Goal: Task Accomplishment & Management: Complete application form

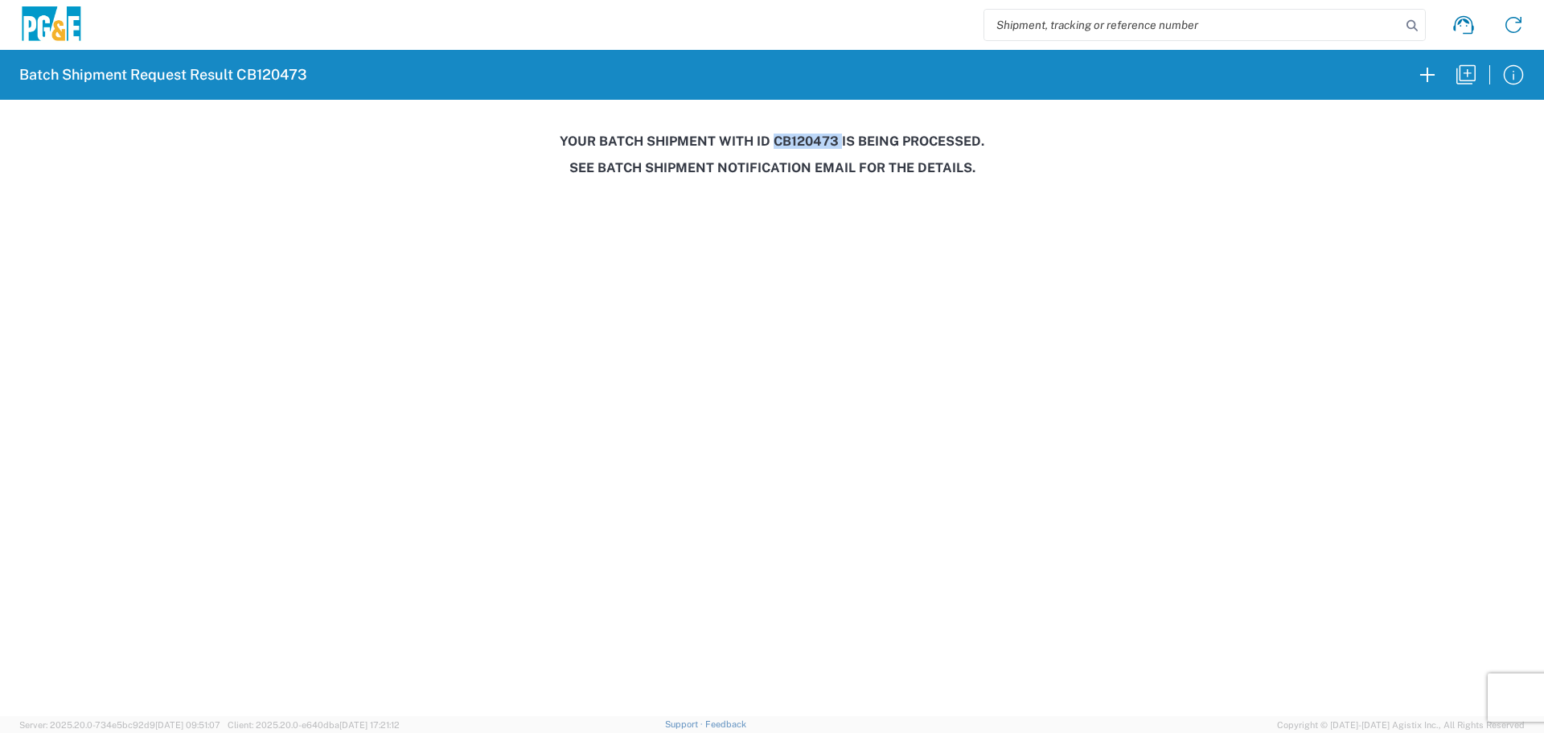
click at [30, 339] on agx-forms-host "Batch Shipment Request Result CB120473 Your batch shipment with id CB120473 is …" at bounding box center [772, 366] width 1544 height 733
click at [1472, 70] on icon "button" at bounding box center [1466, 75] width 26 height 26
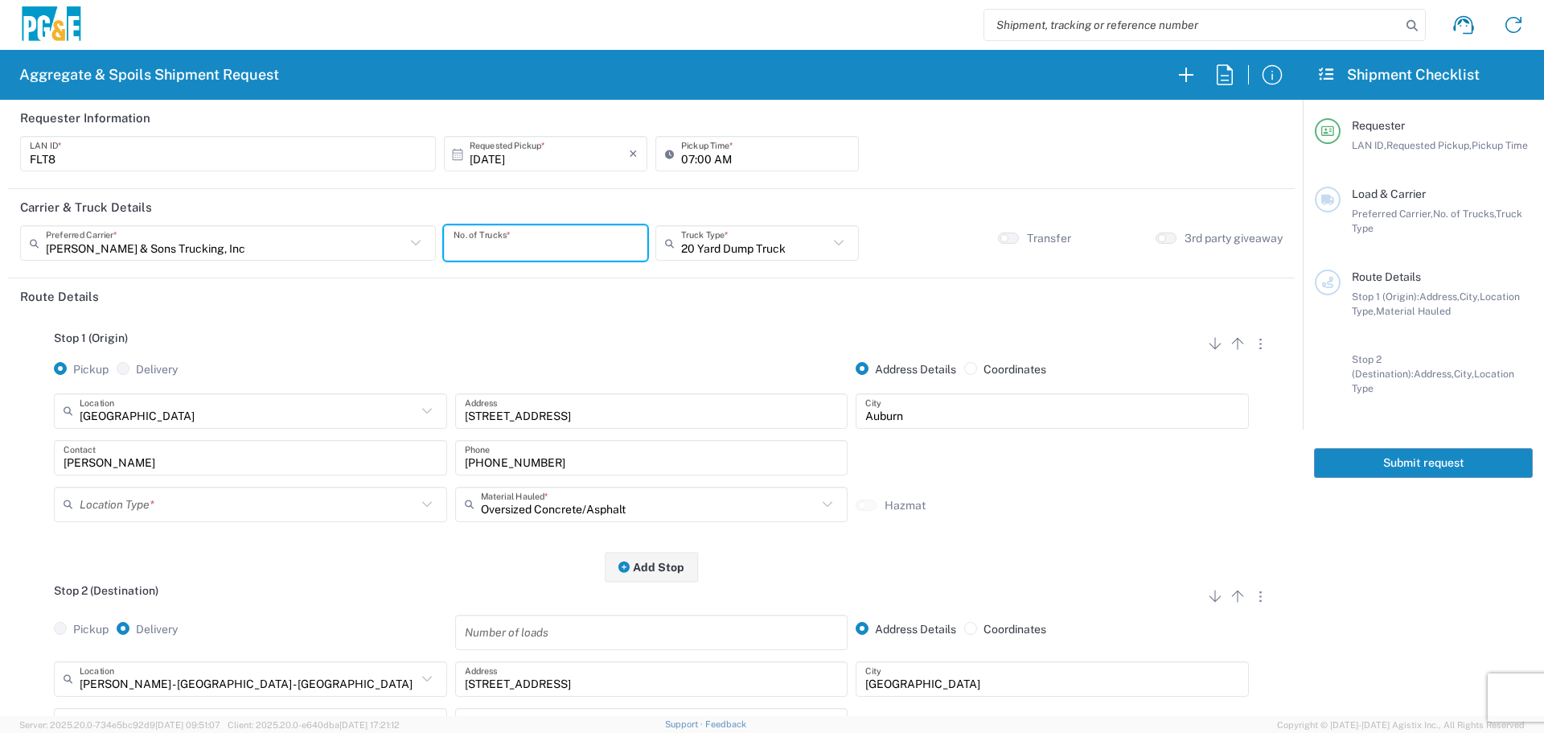
click at [479, 241] on input "number" at bounding box center [546, 243] width 184 height 28
type input "1"
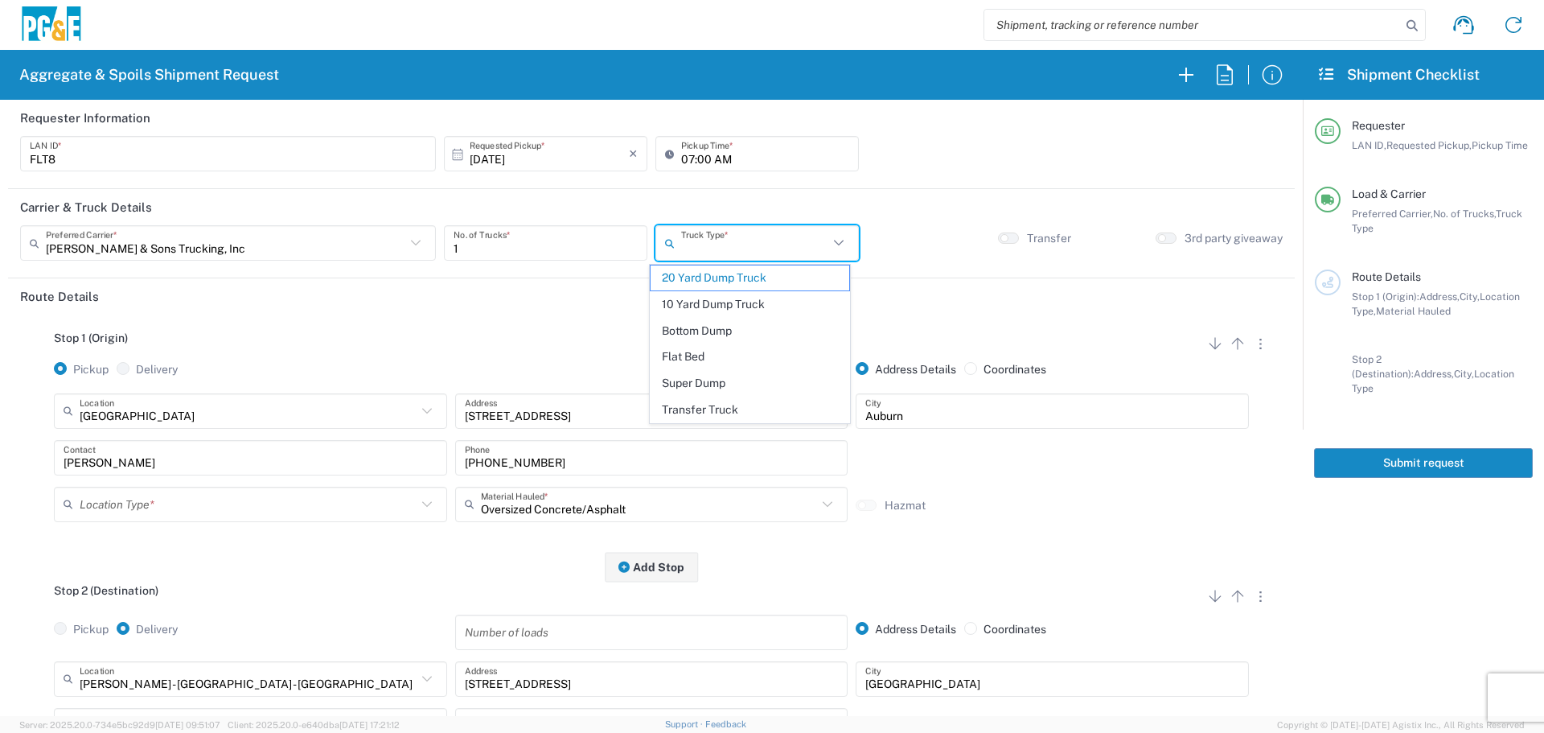
click at [777, 245] on input "text" at bounding box center [754, 243] width 147 height 28
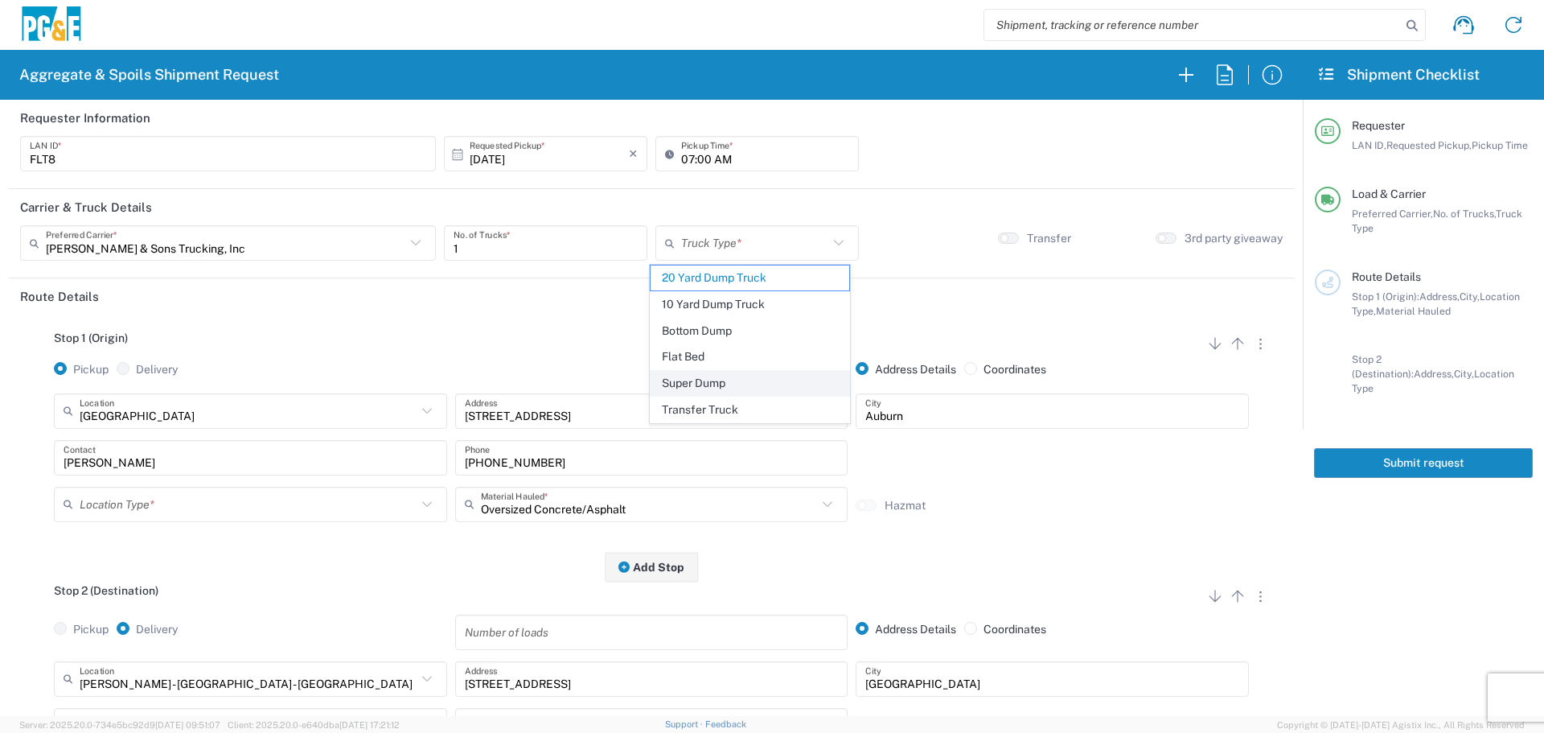
click at [705, 388] on span "Super Dump" at bounding box center [750, 383] width 199 height 25
type input "Super Dump"
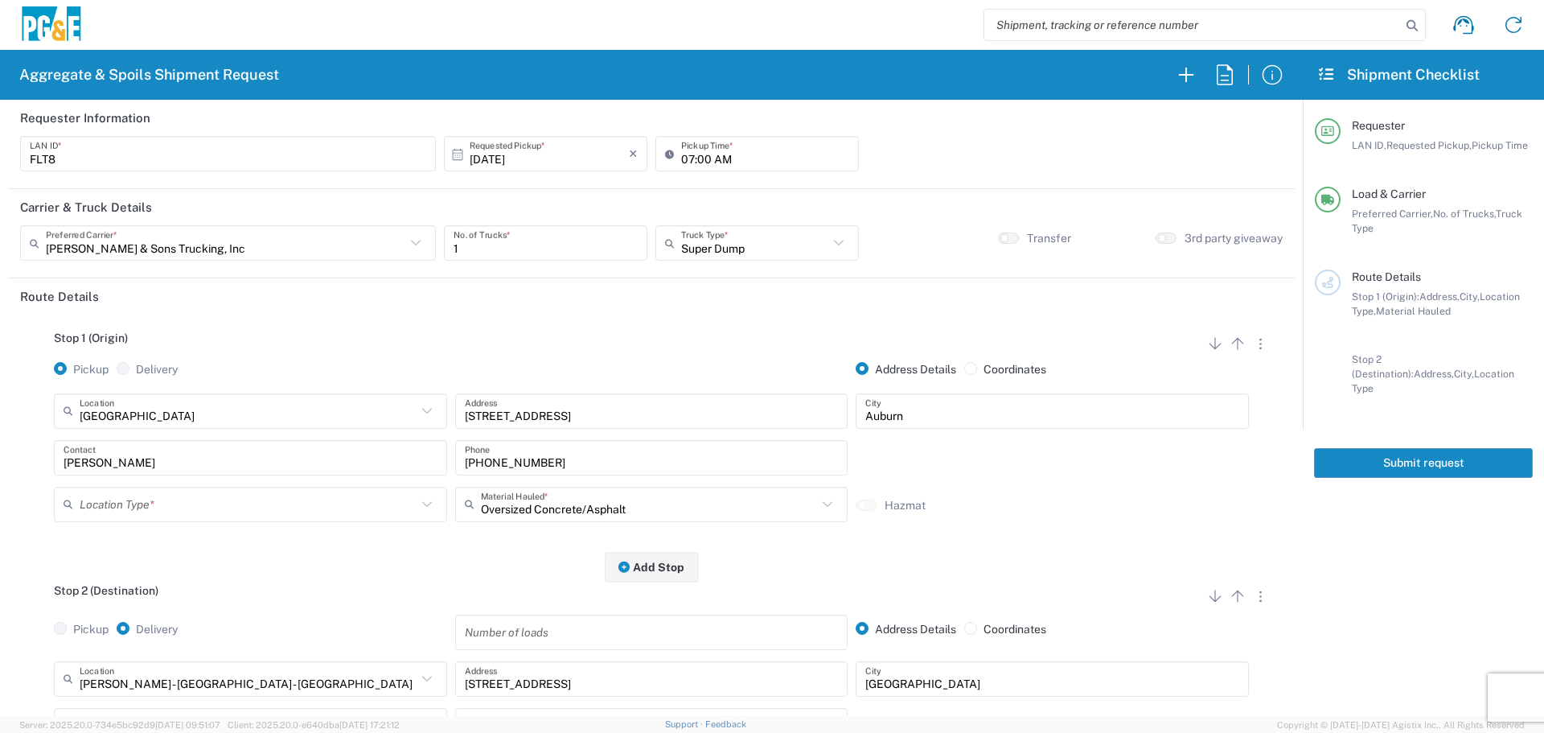
click at [545, 164] on input "[DATE]" at bounding box center [549, 154] width 159 height 28
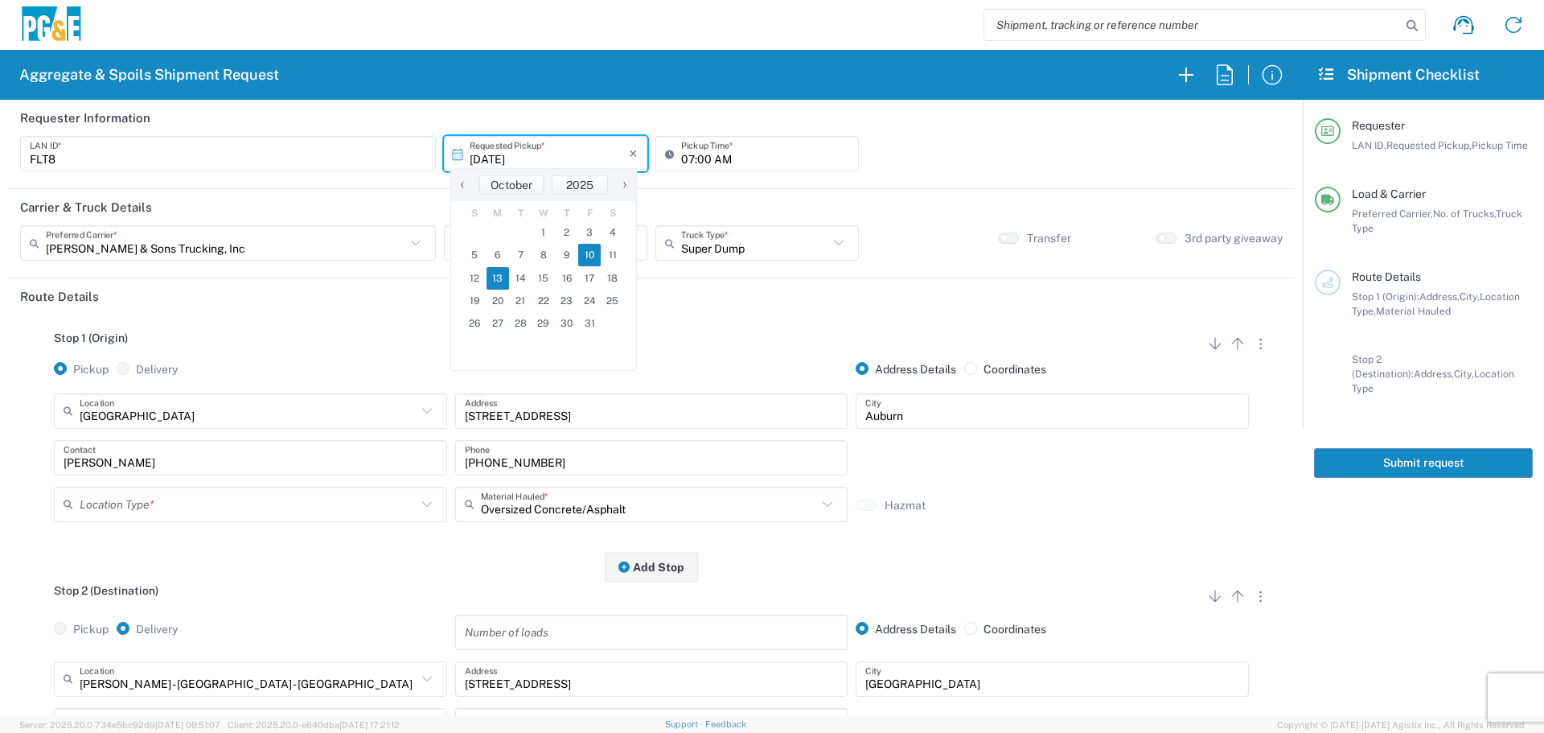
click at [500, 278] on span "13" at bounding box center [498, 278] width 23 height 23
type input "[DATE]"
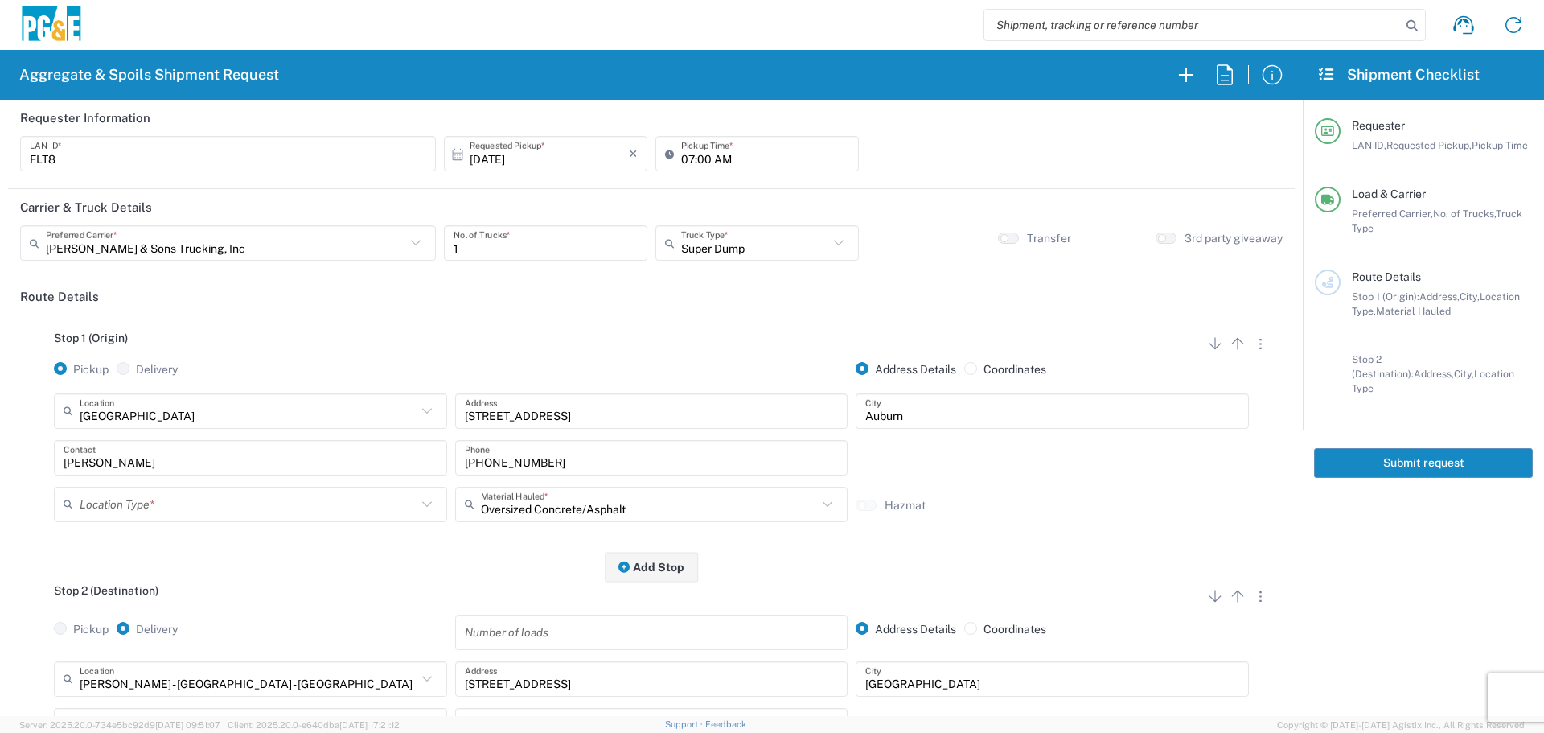
click at [564, 330] on div "Stop 1 (Origin) Add Stop Above Add Stop Below Remove Stop Pickup Delivery Addre…" at bounding box center [651, 440] width 1263 height 253
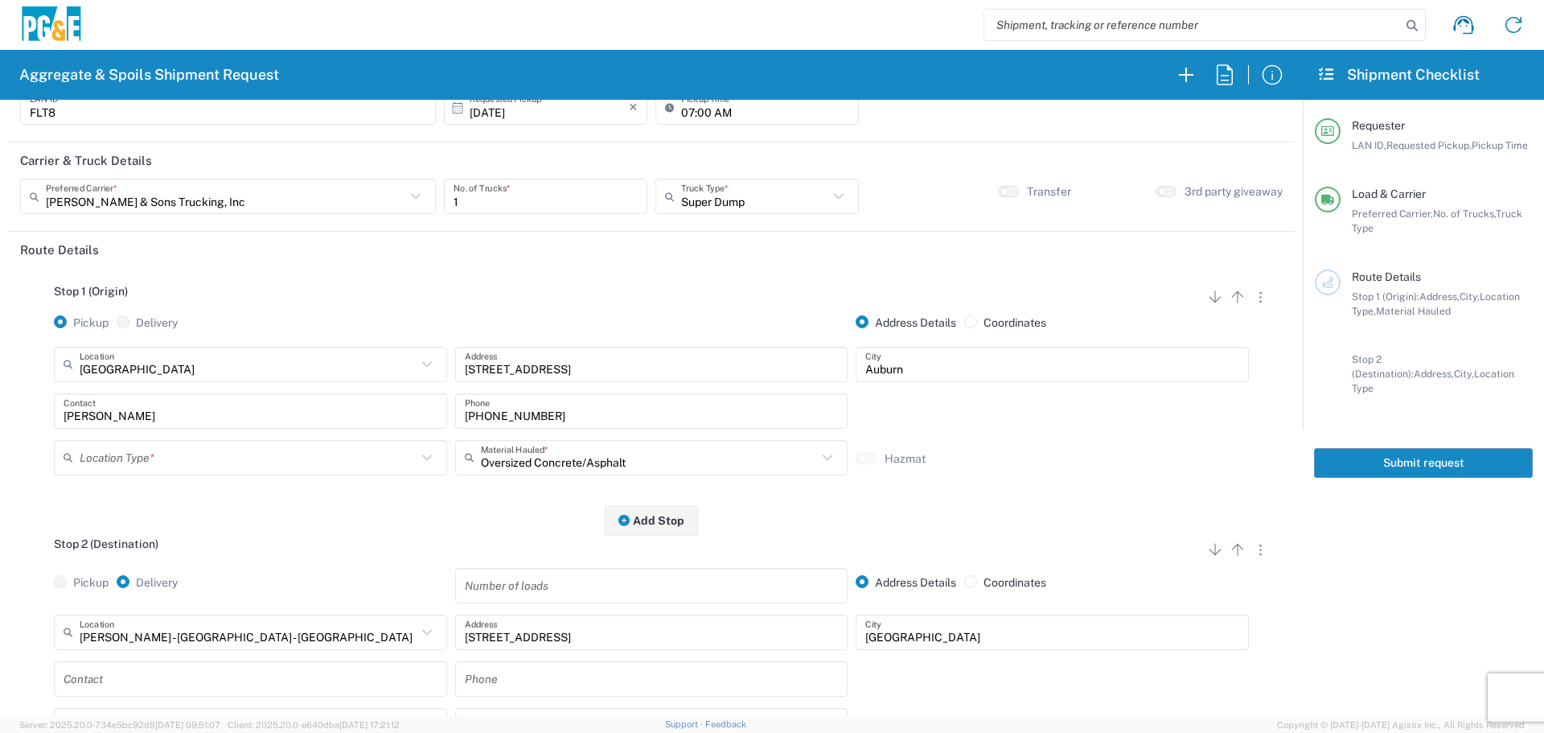
scroll to position [80, 0]
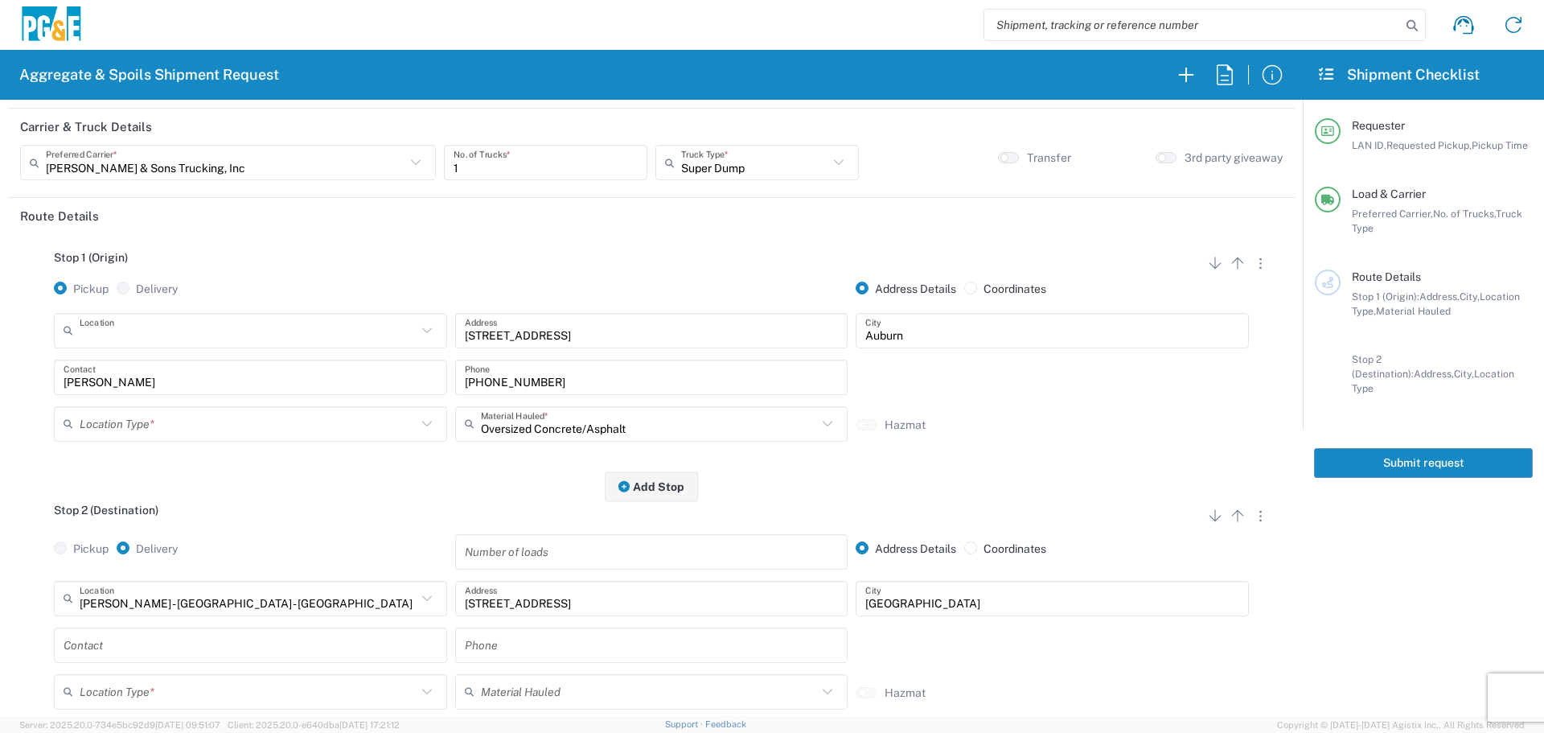
click at [296, 328] on input "text" at bounding box center [248, 330] width 337 height 28
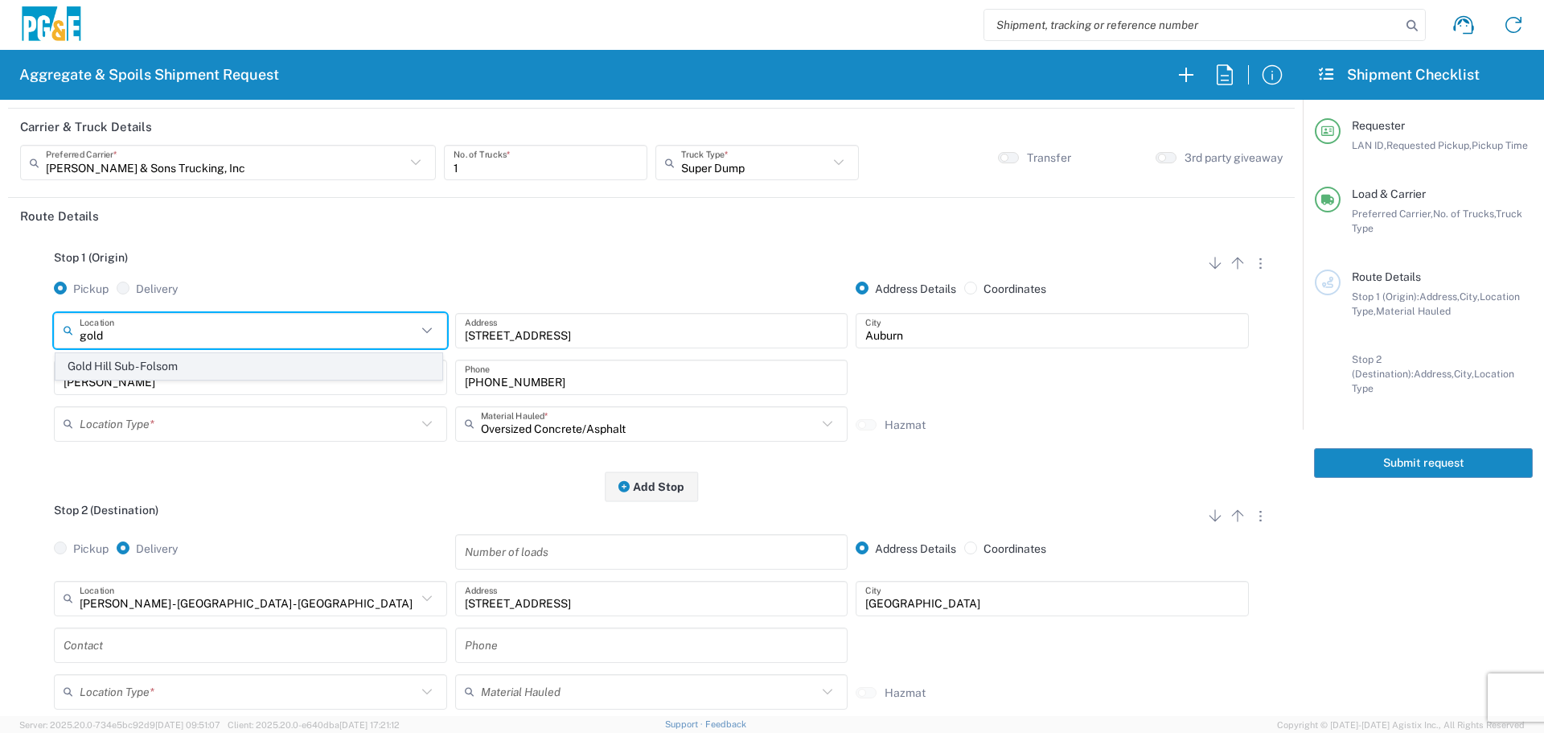
click at [252, 363] on span "Gold Hill Sub - Folsom" at bounding box center [248, 366] width 385 height 25
type input "Gold Hill Sub - Folsom"
type input "[STREET_ADDRESS][PERSON_NAME]"
type input "Folsom"
type input "Business No Loading Dock"
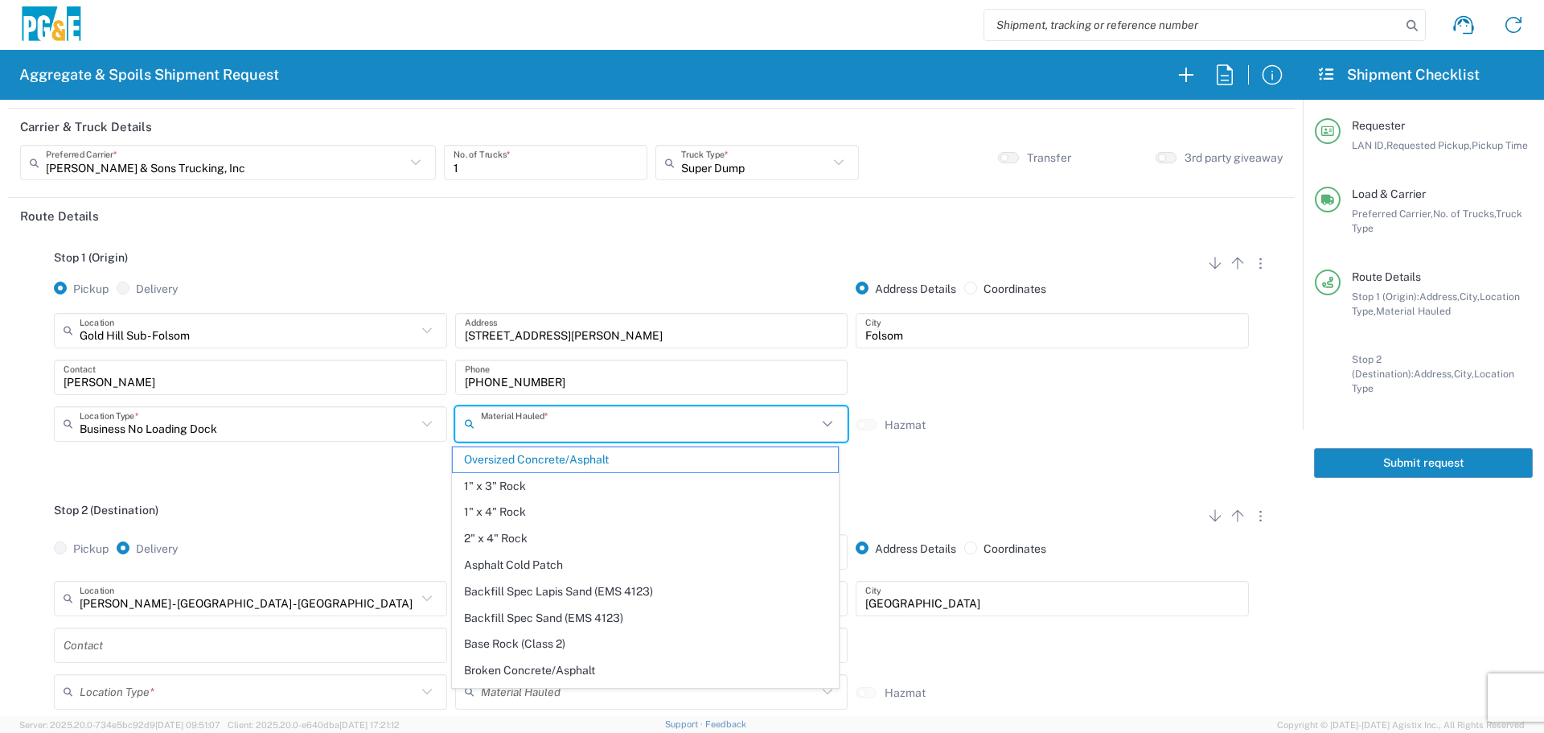
click at [635, 438] on input "text" at bounding box center [649, 423] width 337 height 28
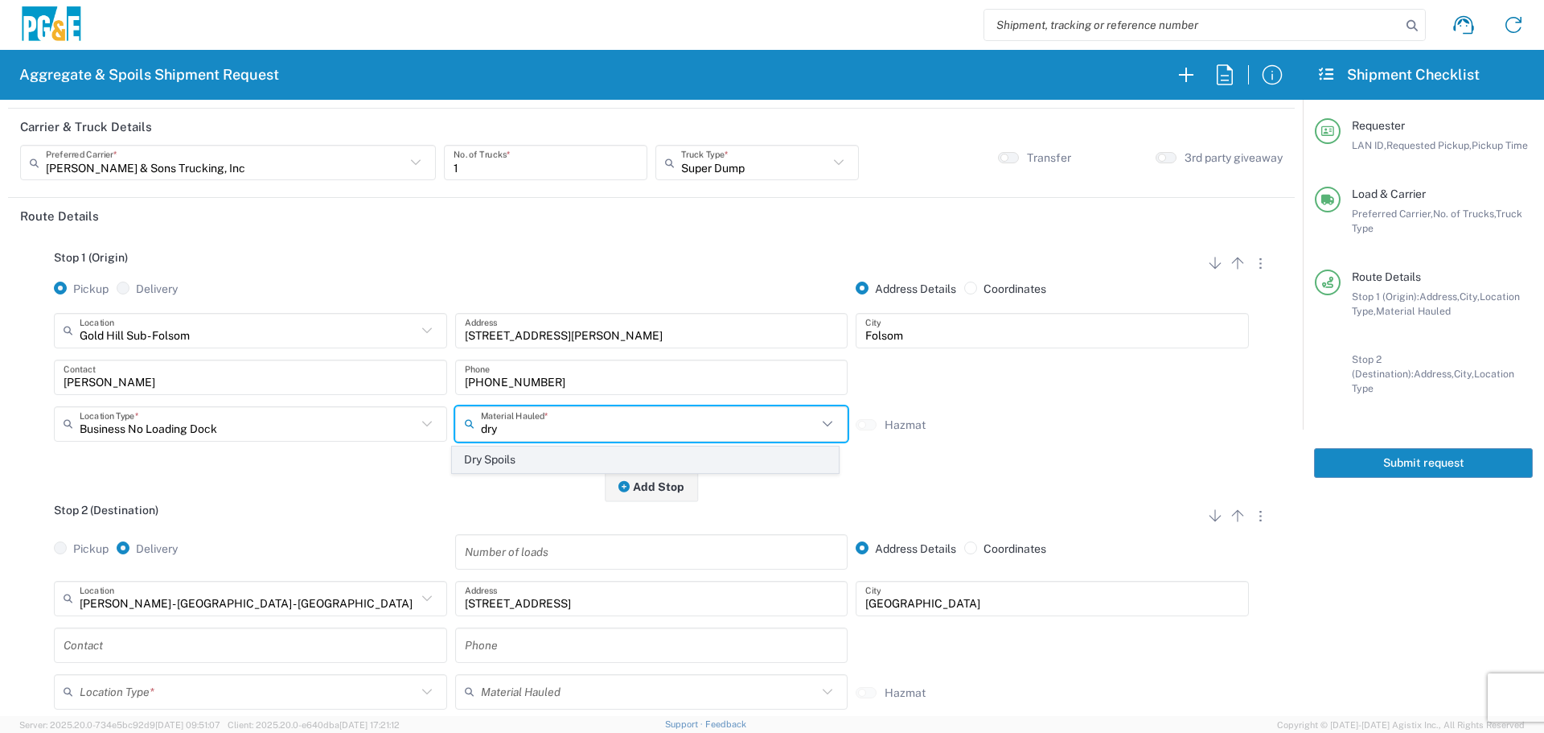
click at [605, 450] on span "Dry Spoils" at bounding box center [645, 459] width 385 height 25
type input "Dry Spoils"
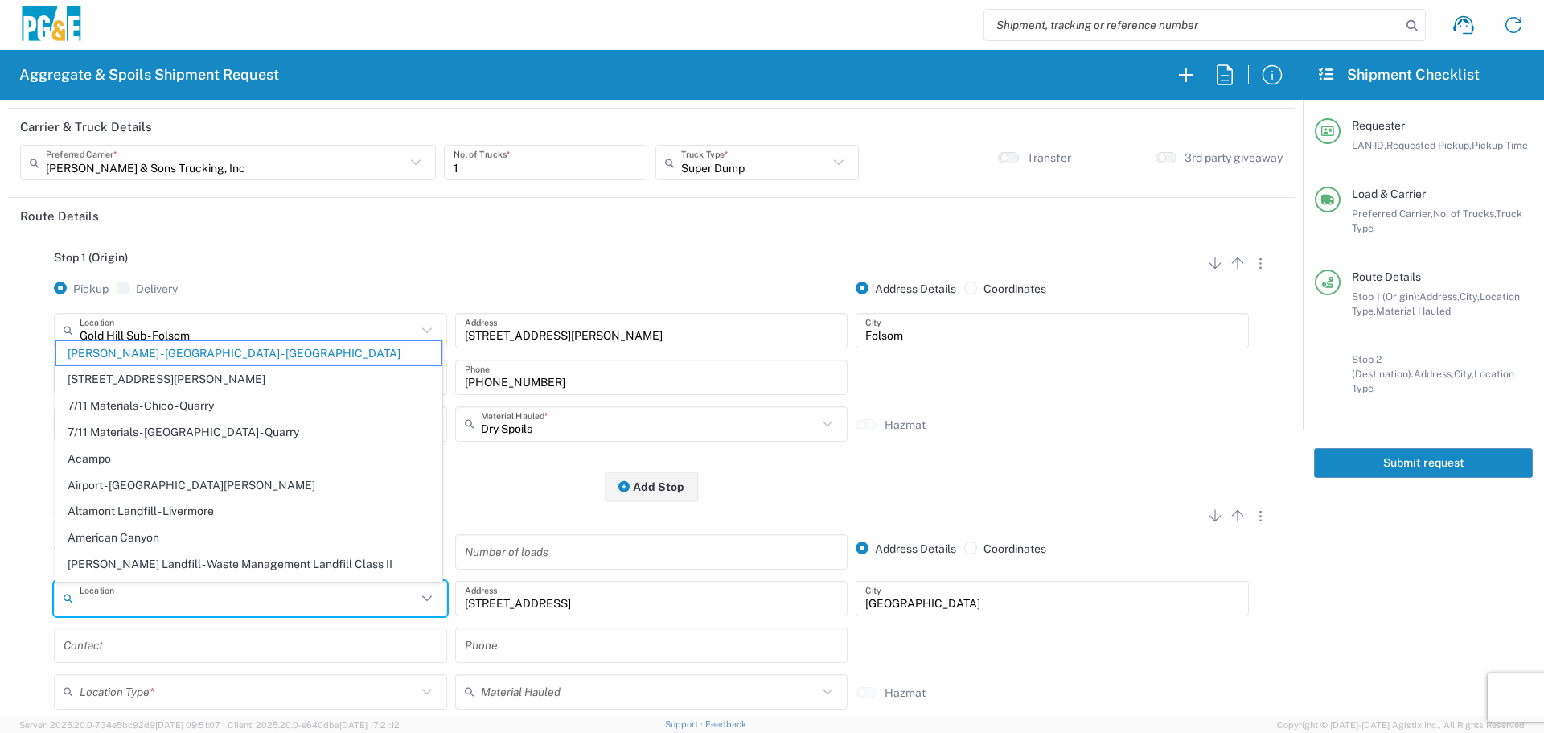
click at [302, 586] on input "text" at bounding box center [248, 598] width 337 height 28
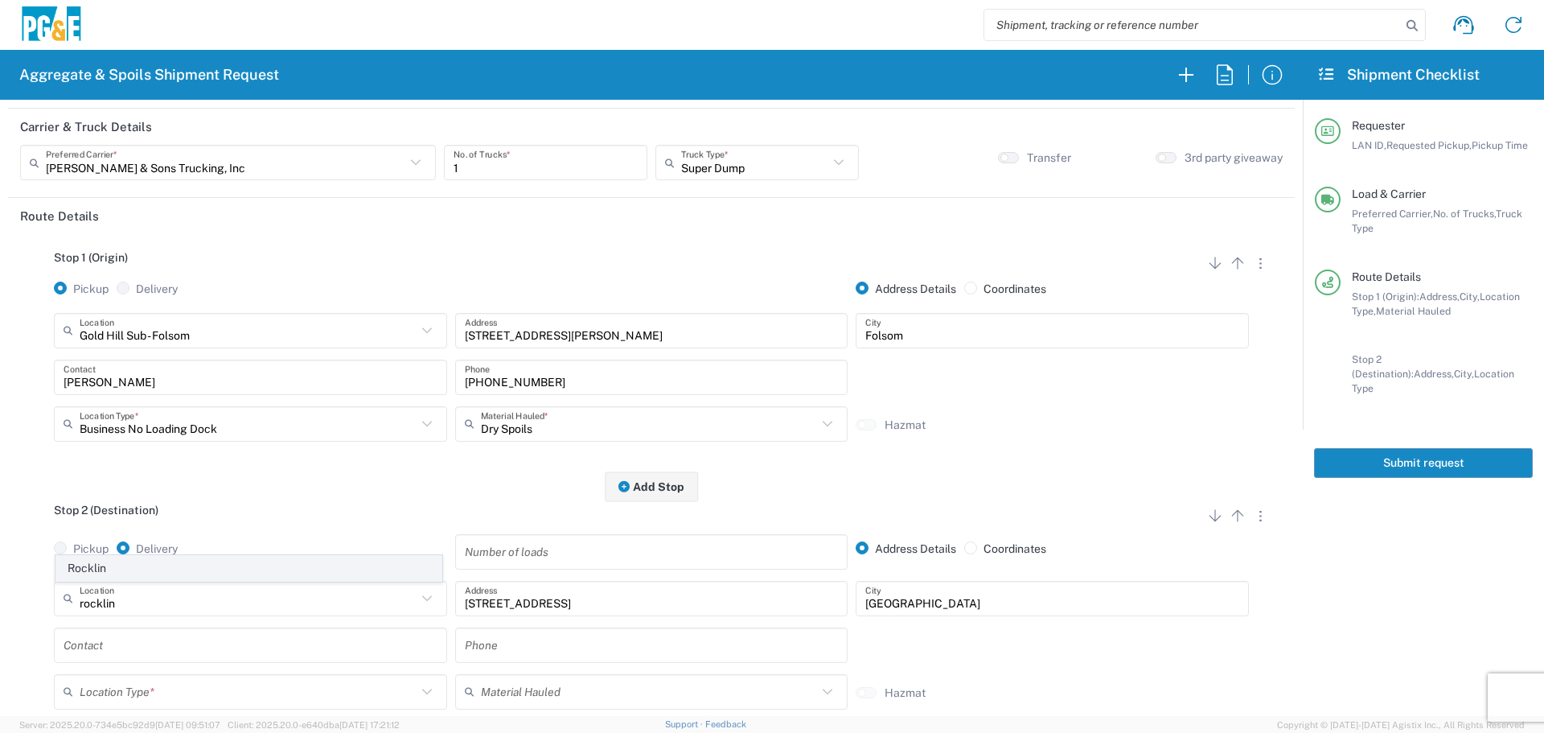
click at [323, 573] on span "Rocklin" at bounding box center [248, 568] width 385 height 25
type input "Rocklin"
type input "[STREET_ADDRESS]"
type input "Rocklin"
type input "Business No Loading Dock"
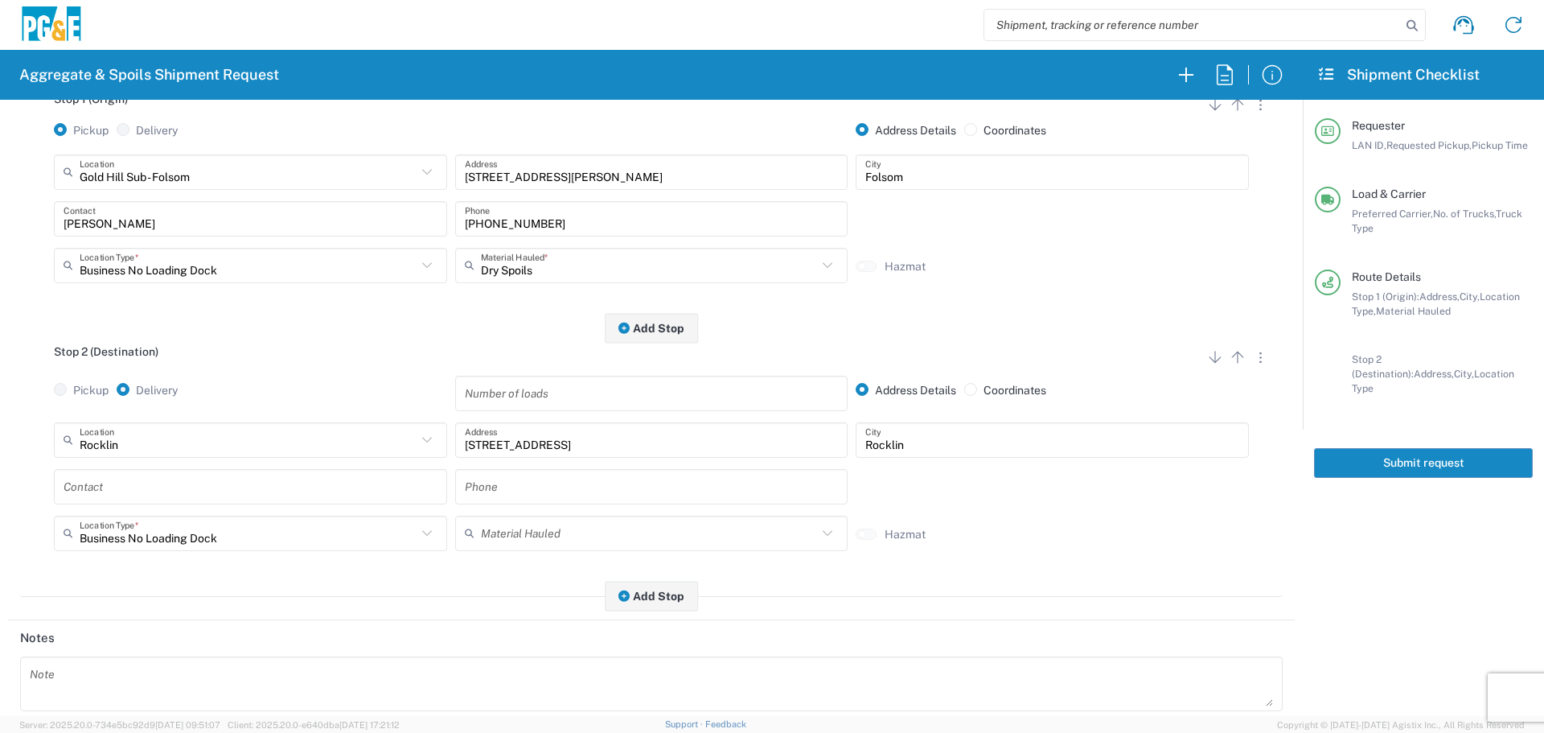
scroll to position [241, 0]
click at [300, 475] on input "text" at bounding box center [251, 484] width 374 height 28
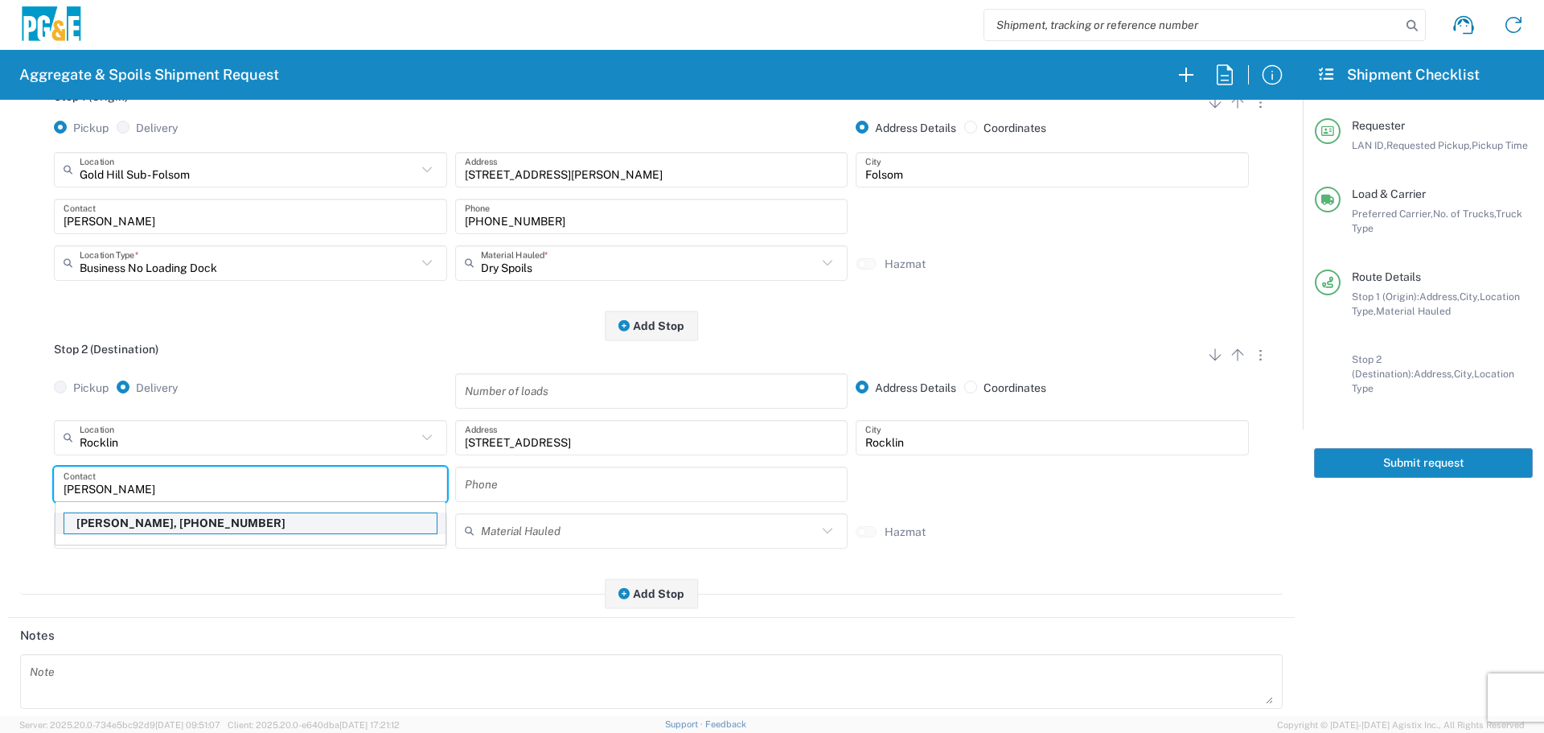
click at [247, 532] on p "[PERSON_NAME], [PHONE_NUMBER]" at bounding box center [250, 523] width 372 height 20
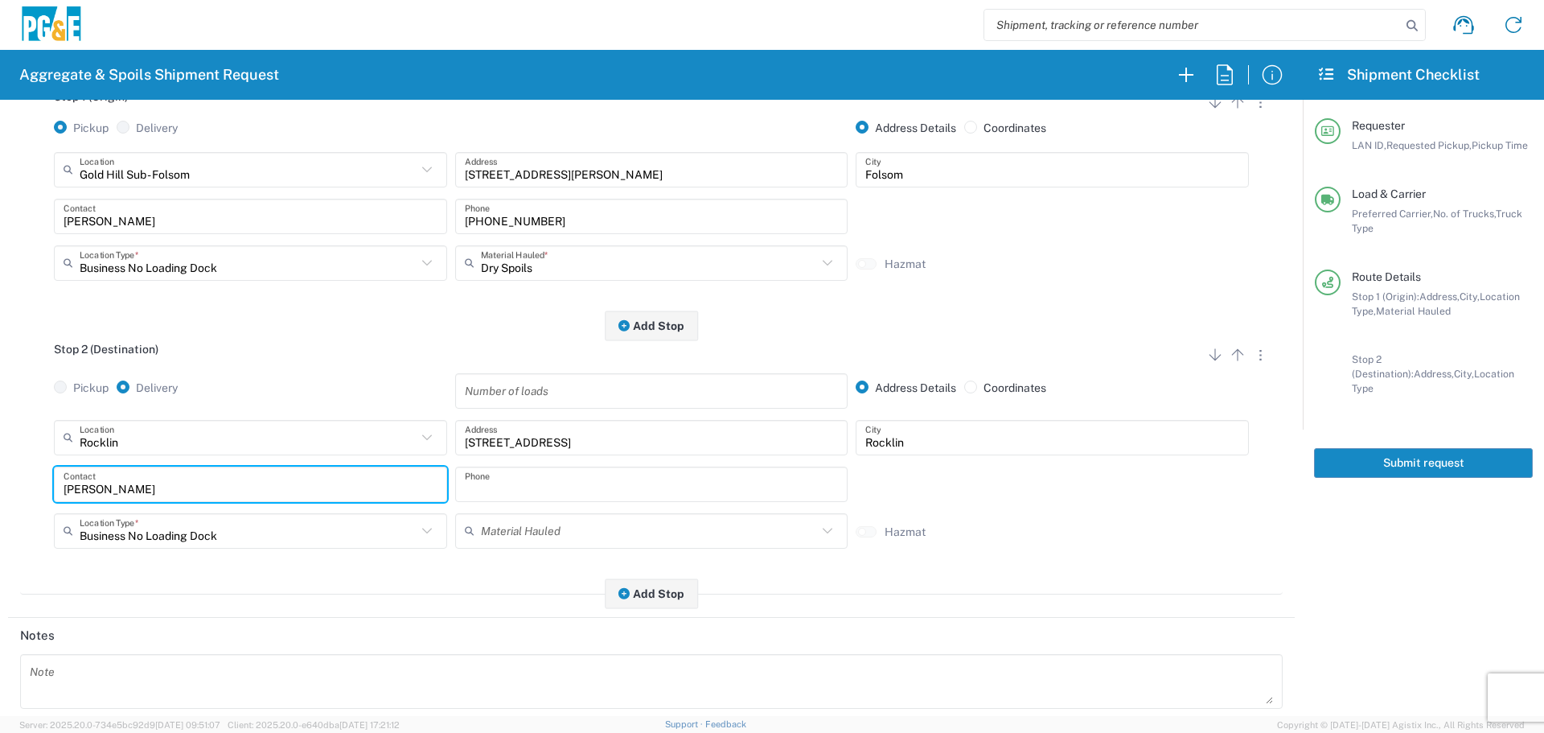
type input "[PERSON_NAME]"
type input "[PHONE_NUMBER]"
click at [1383, 451] on button "Submit request" at bounding box center [1423, 463] width 219 height 30
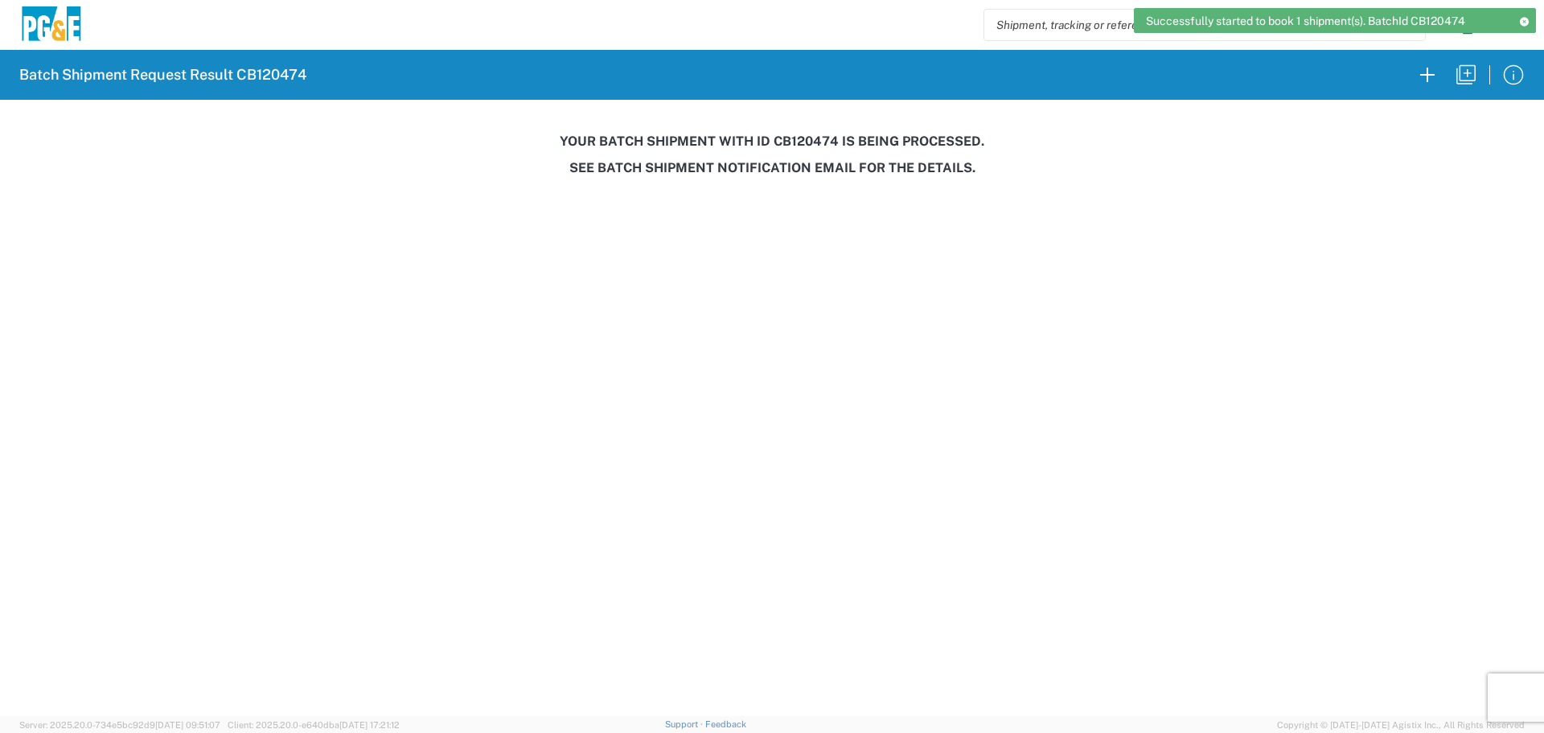
click at [801, 142] on h3 "Your batch shipment with id CB120474 is being processed." at bounding box center [772, 141] width 1522 height 15
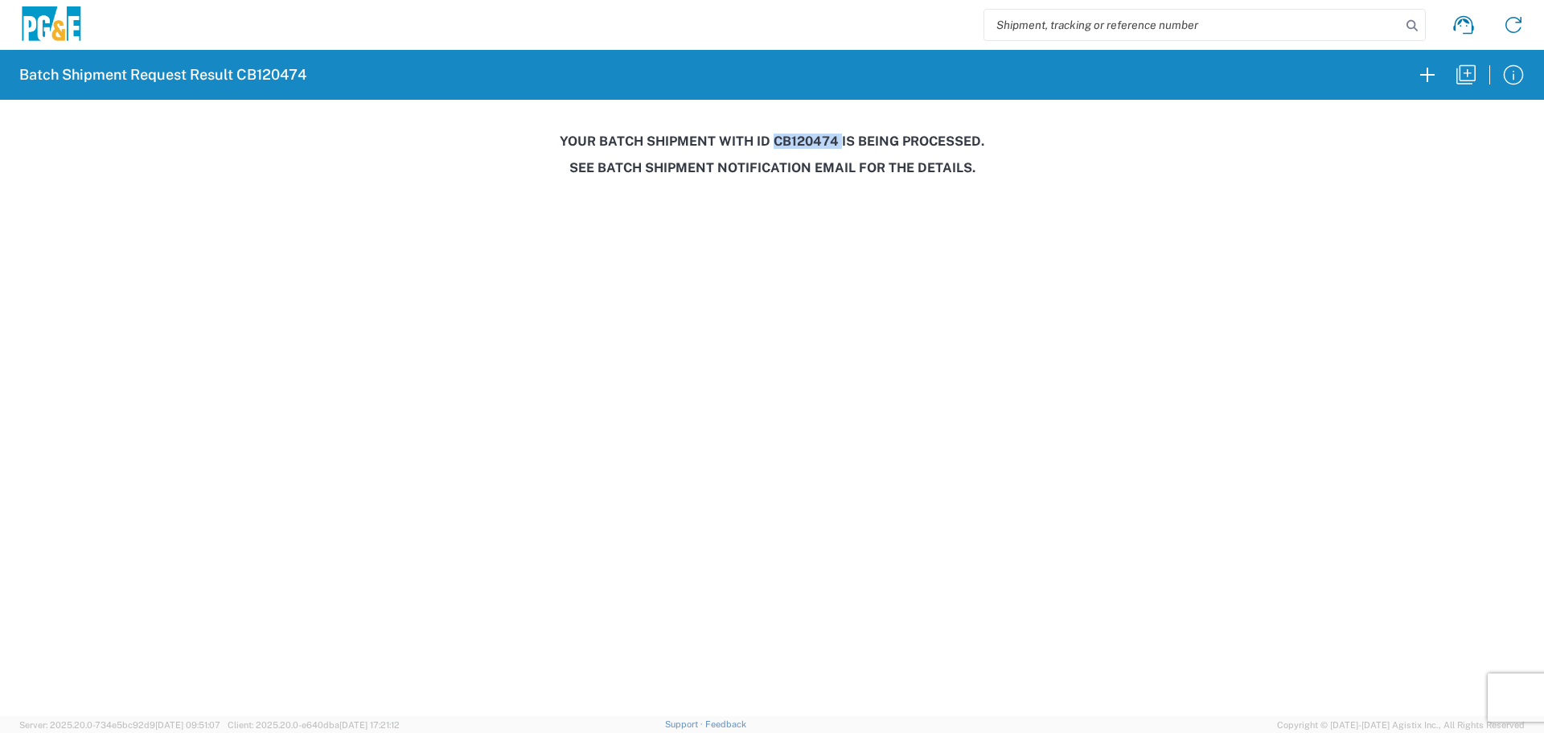
copy h3 "CB120474"
